Goal: Check status: Check status

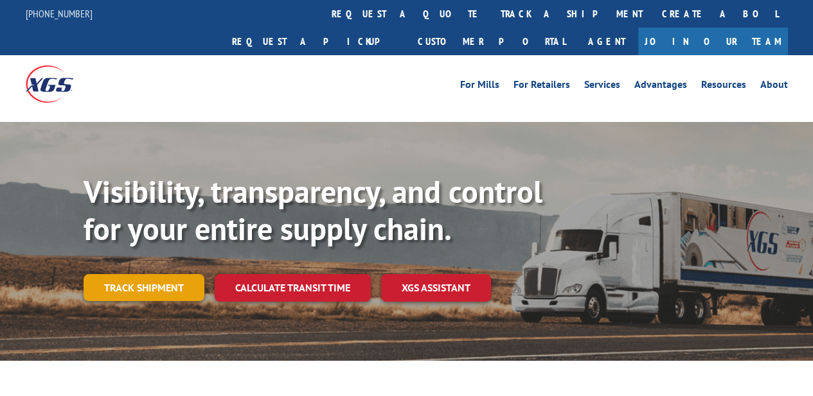
click at [164, 274] on link "Track shipment" at bounding box center [144, 287] width 121 height 27
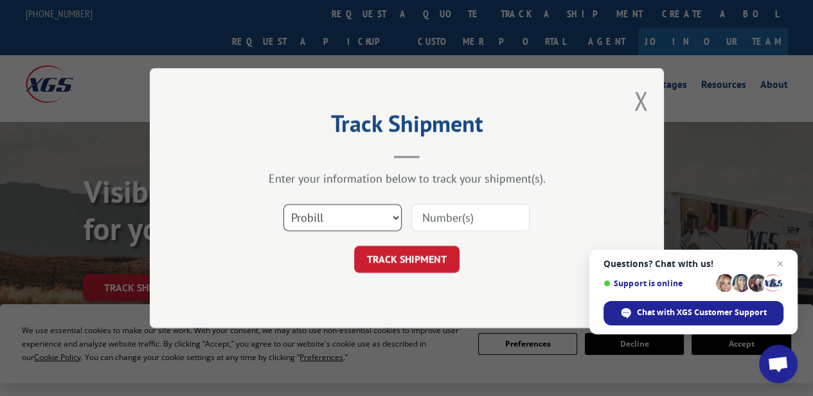
click at [395, 216] on select "Select category... Probill BOL PO" at bounding box center [342, 217] width 118 height 27
click at [283, 204] on select "Select category... Probill BOL PO" at bounding box center [342, 217] width 118 height 27
click at [396, 214] on select "Select category... Probill BOL PO" at bounding box center [342, 217] width 118 height 27
select select "probill"
click at [283, 204] on select "Select category... Probill BOL PO" at bounding box center [342, 217] width 118 height 27
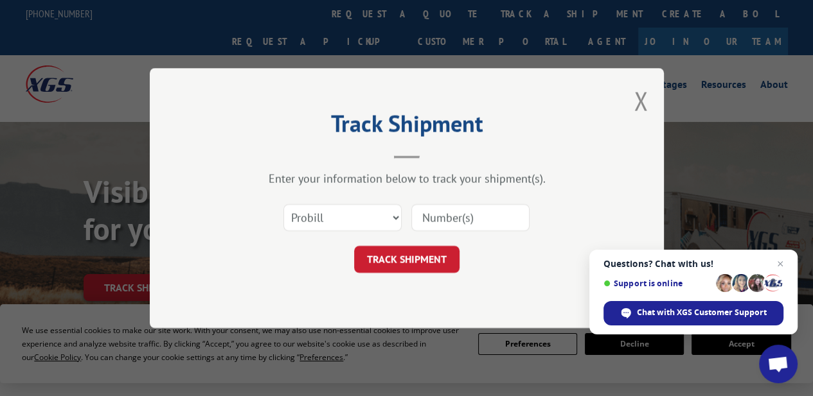
click at [471, 211] on input at bounding box center [470, 217] width 118 height 27
paste input "15095333"
click at [409, 261] on button "TRACK SHIPMENT" at bounding box center [406, 259] width 105 height 27
click at [454, 215] on input "15095333" at bounding box center [470, 217] width 118 height 27
type input "15095333"
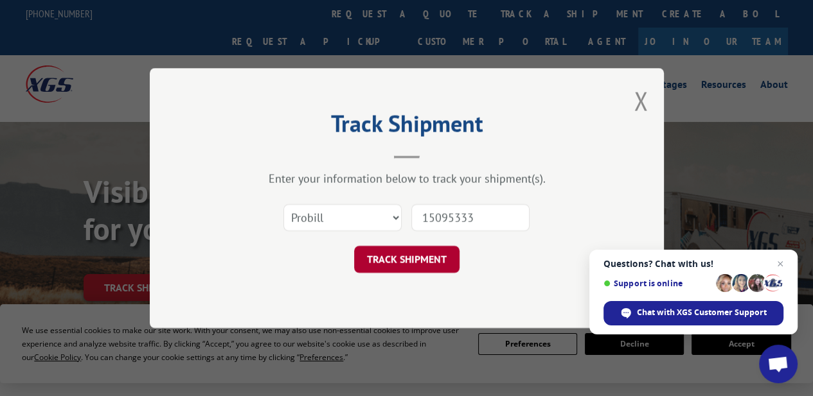
click at [421, 254] on button "TRACK SHIPMENT" at bounding box center [406, 259] width 105 height 27
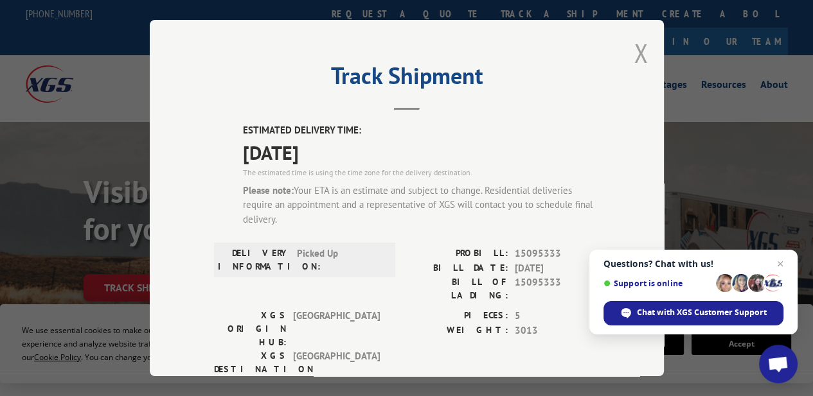
click at [637, 48] on button "Close modal" at bounding box center [640, 53] width 14 height 34
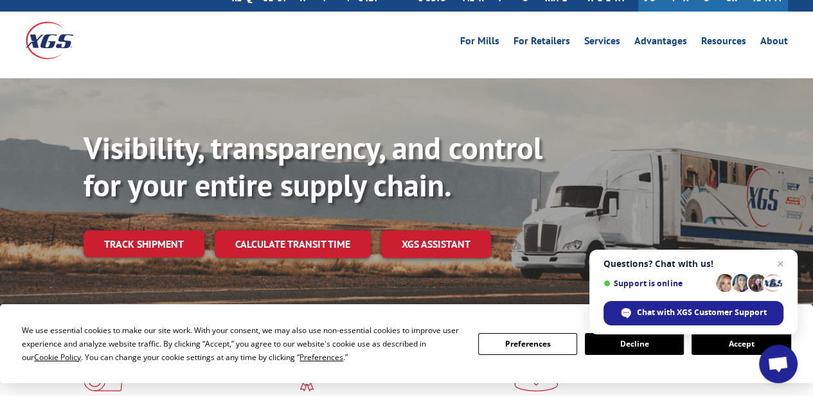
scroll to position [128, 0]
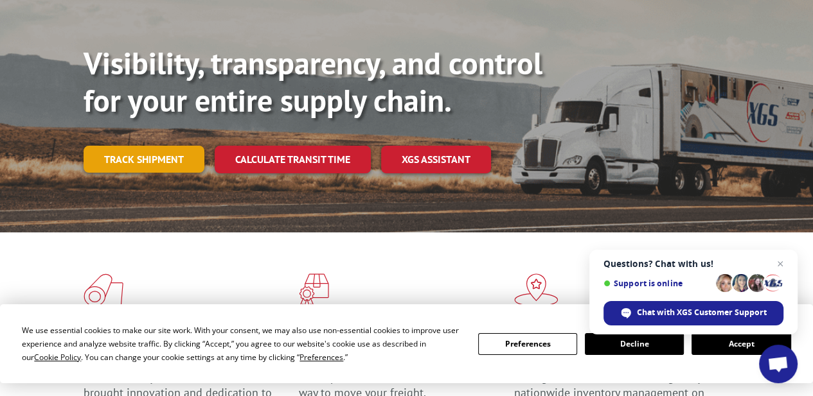
click at [145, 146] on link "Track shipment" at bounding box center [144, 159] width 121 height 27
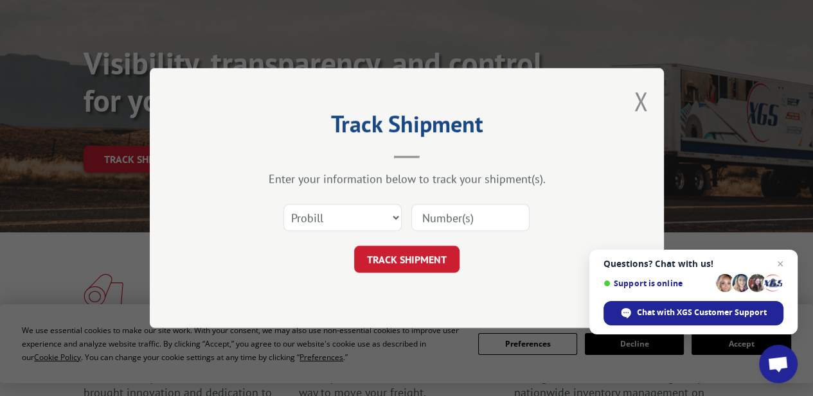
click at [463, 212] on input at bounding box center [470, 217] width 118 height 27
paste input "15095347"
click at [424, 216] on input "15095347" at bounding box center [470, 217] width 118 height 27
type input "15095347"
click at [418, 251] on button "TRACK SHIPMENT" at bounding box center [406, 259] width 105 height 27
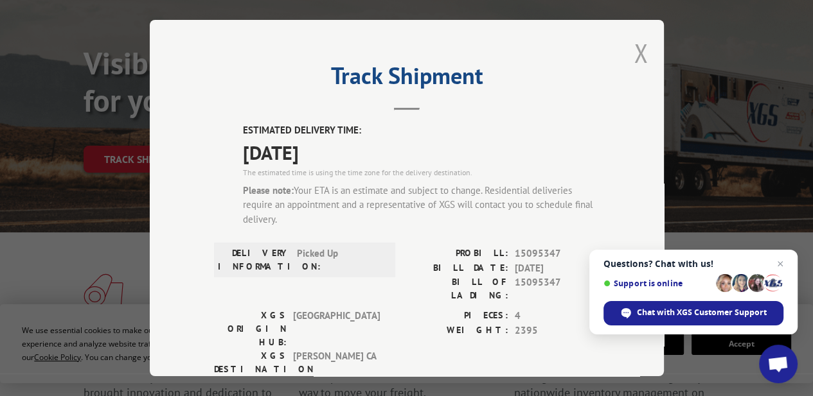
click at [637, 39] on button "Close modal" at bounding box center [640, 53] width 14 height 34
